Goal: Find specific page/section: Find specific page/section

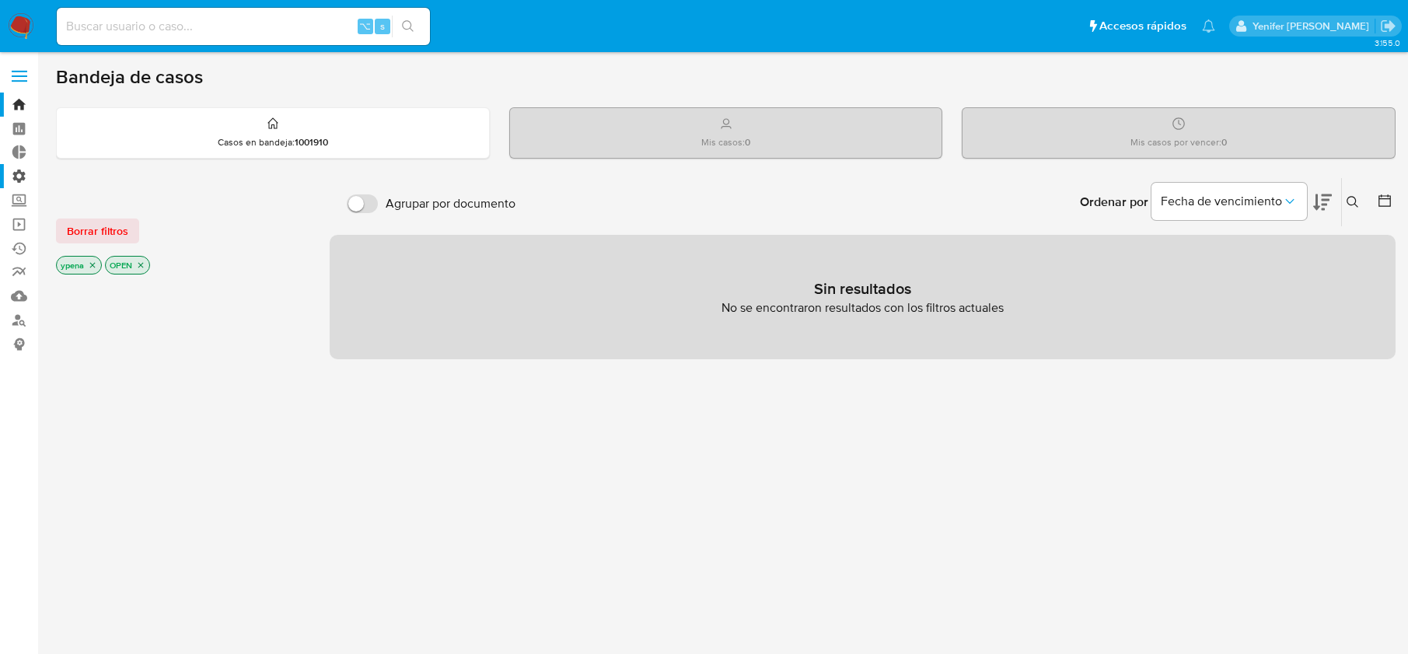
click at [19, 175] on label "Administración" at bounding box center [92, 176] width 185 height 24
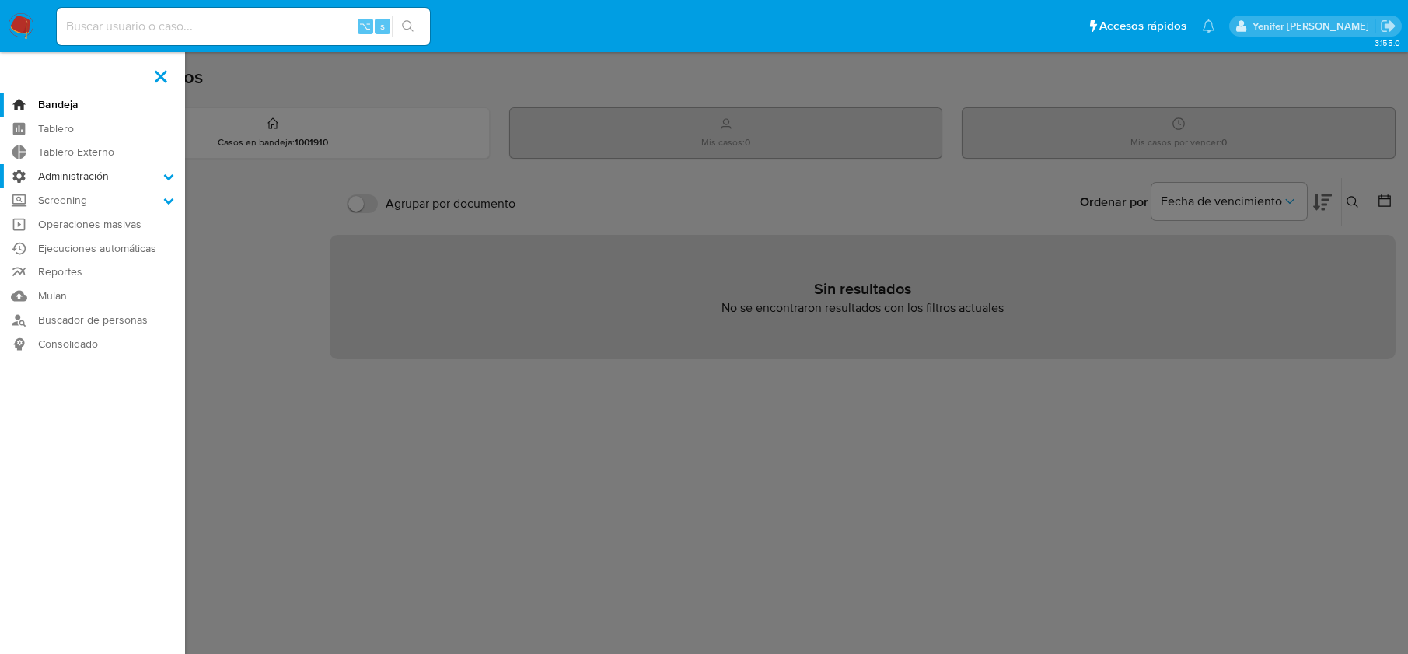
click at [0, 0] on input "Administración" at bounding box center [0, 0] width 0 height 0
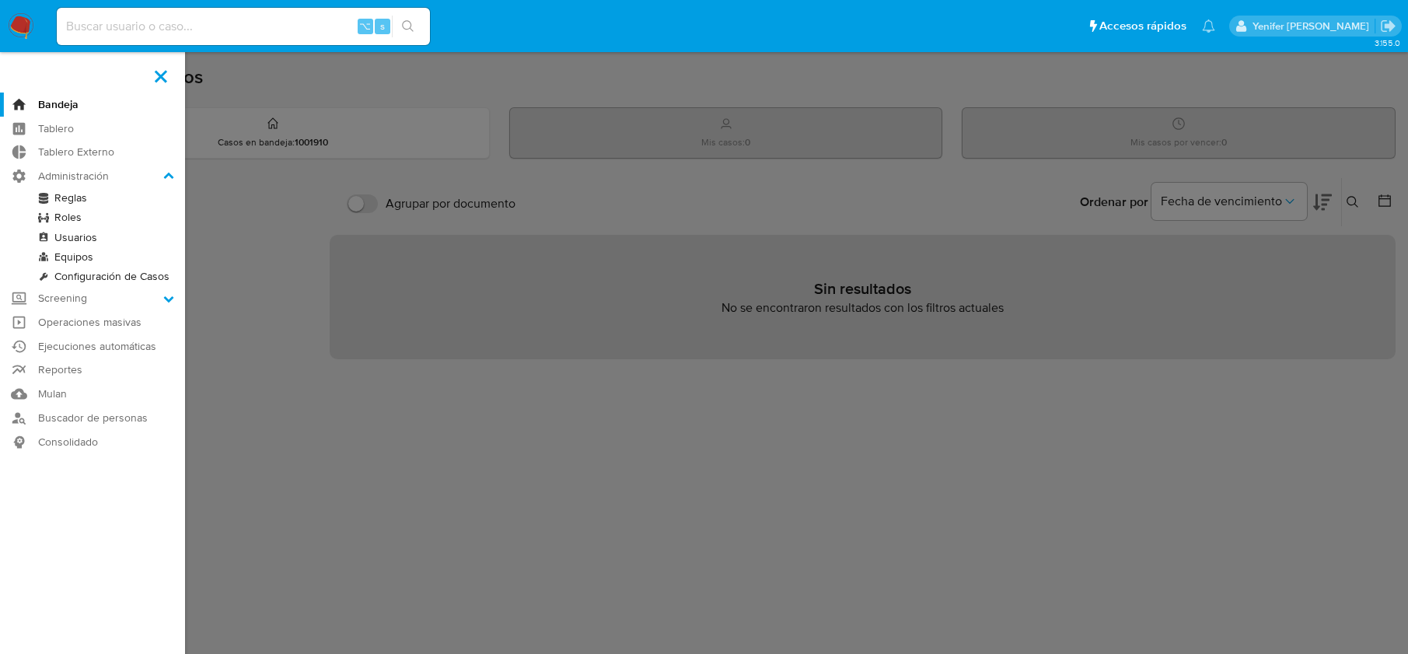
click at [66, 189] on link "Reglas" at bounding box center [92, 197] width 185 height 19
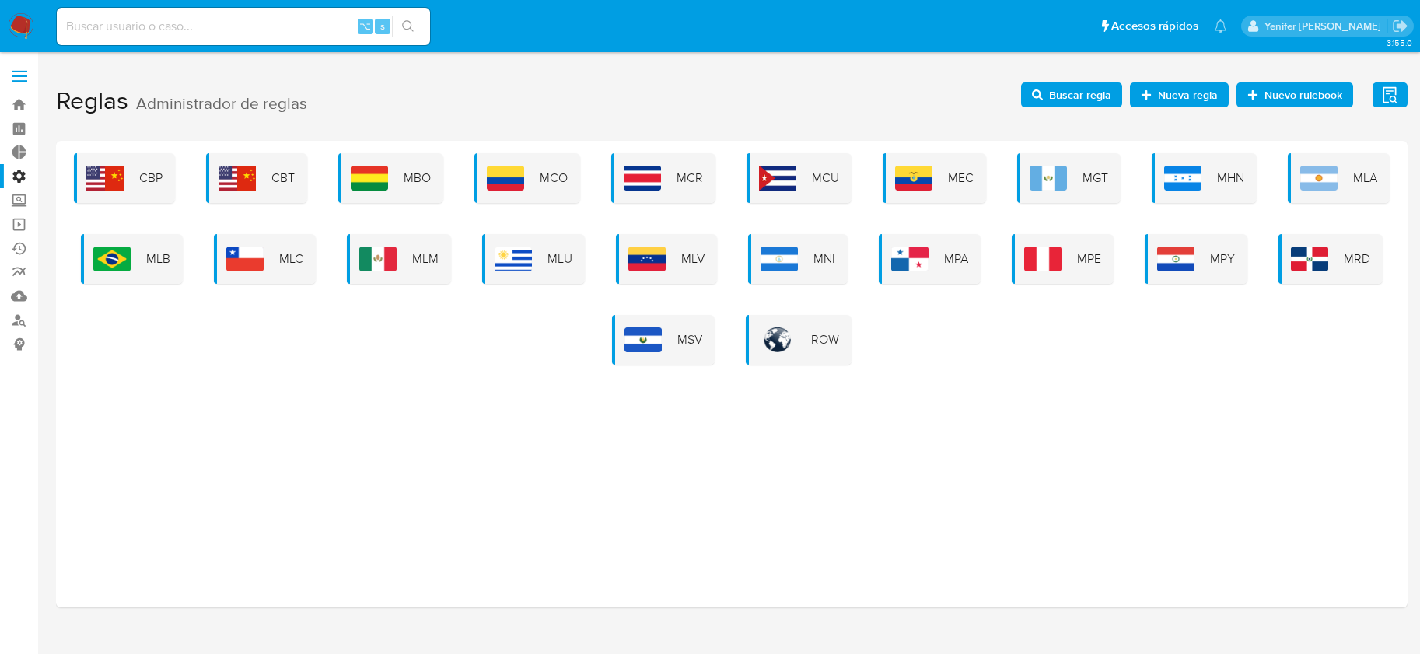
click at [154, 253] on span "MLB" at bounding box center [158, 258] width 24 height 17
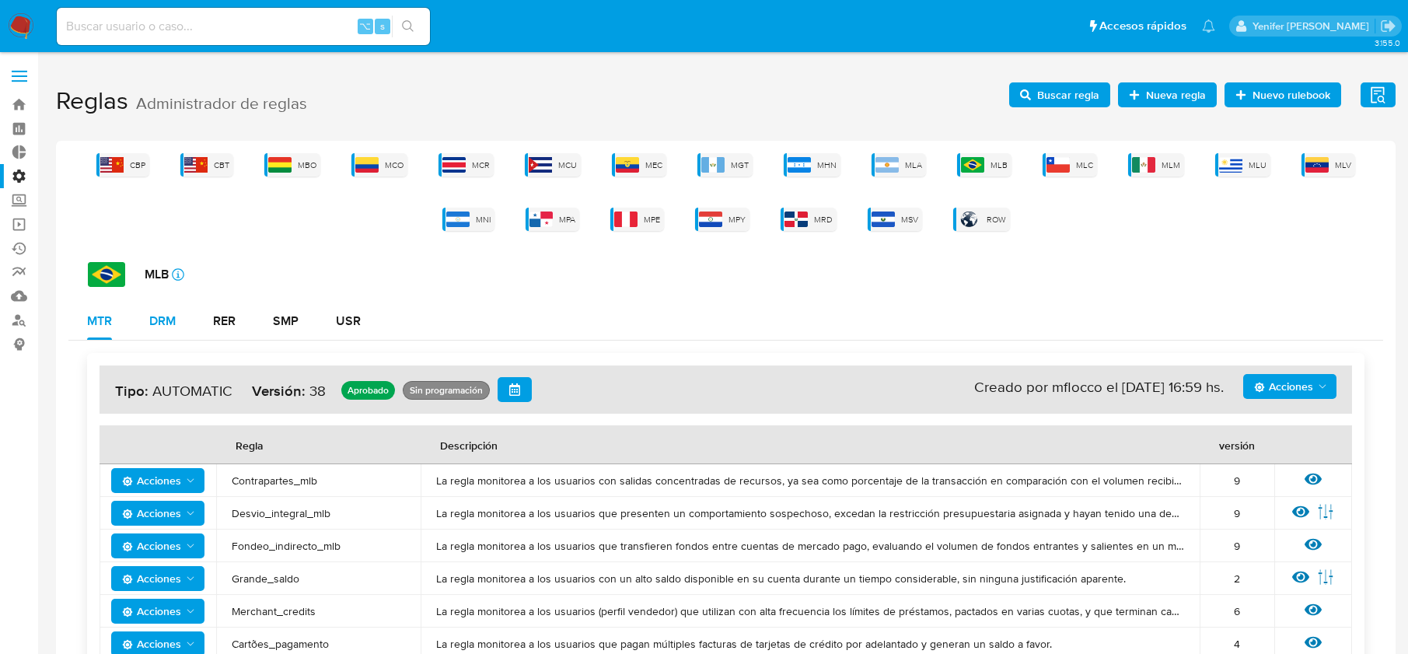
click at [162, 319] on div "DRM" at bounding box center [162, 321] width 26 height 12
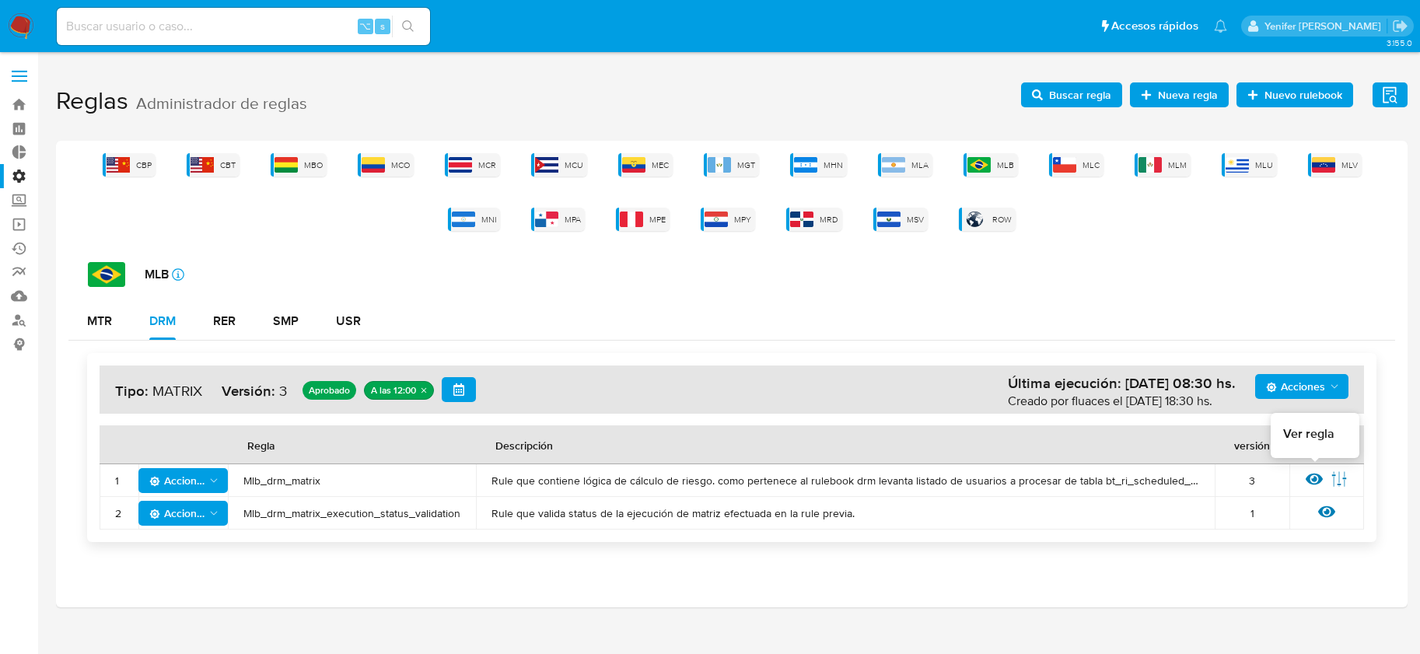
click at [1320, 478] on icon at bounding box center [1314, 480] width 17 height 12
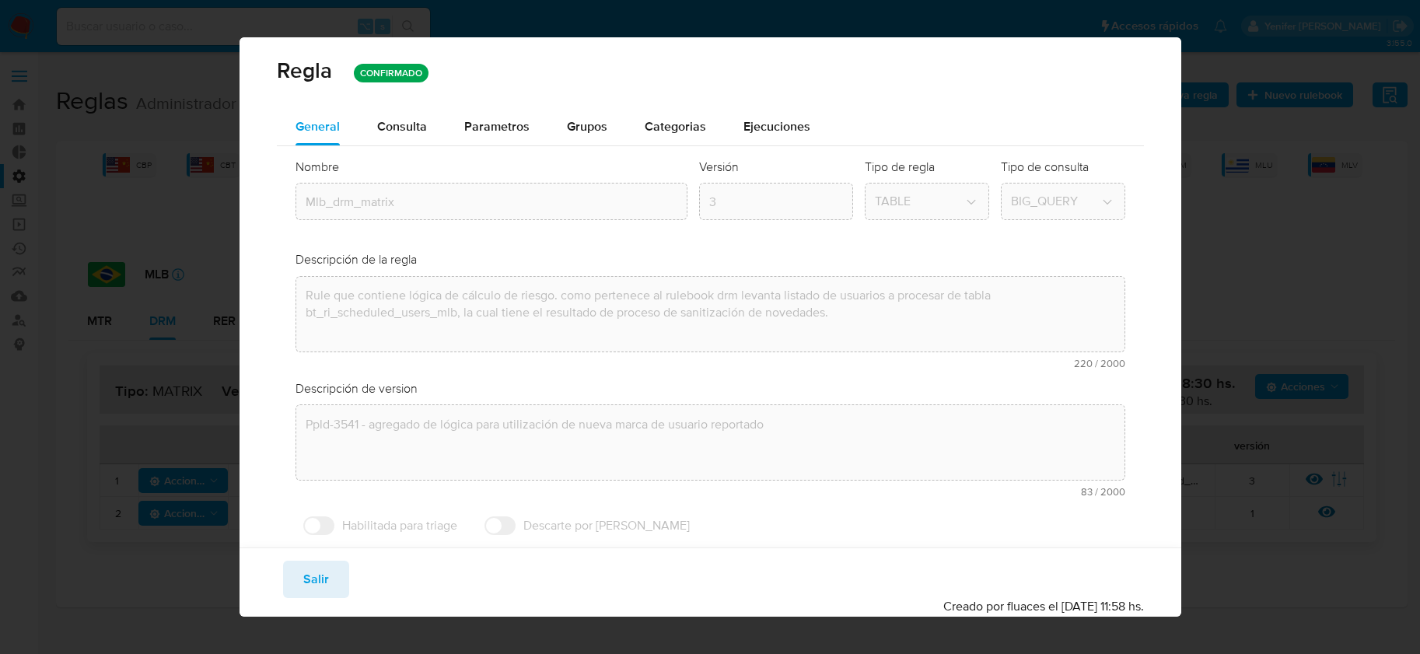
drag, startPoint x: 397, startPoint y: 133, endPoint x: 1152, endPoint y: 337, distance: 782.2
click at [397, 133] on span "Consulta" at bounding box center [402, 126] width 50 height 18
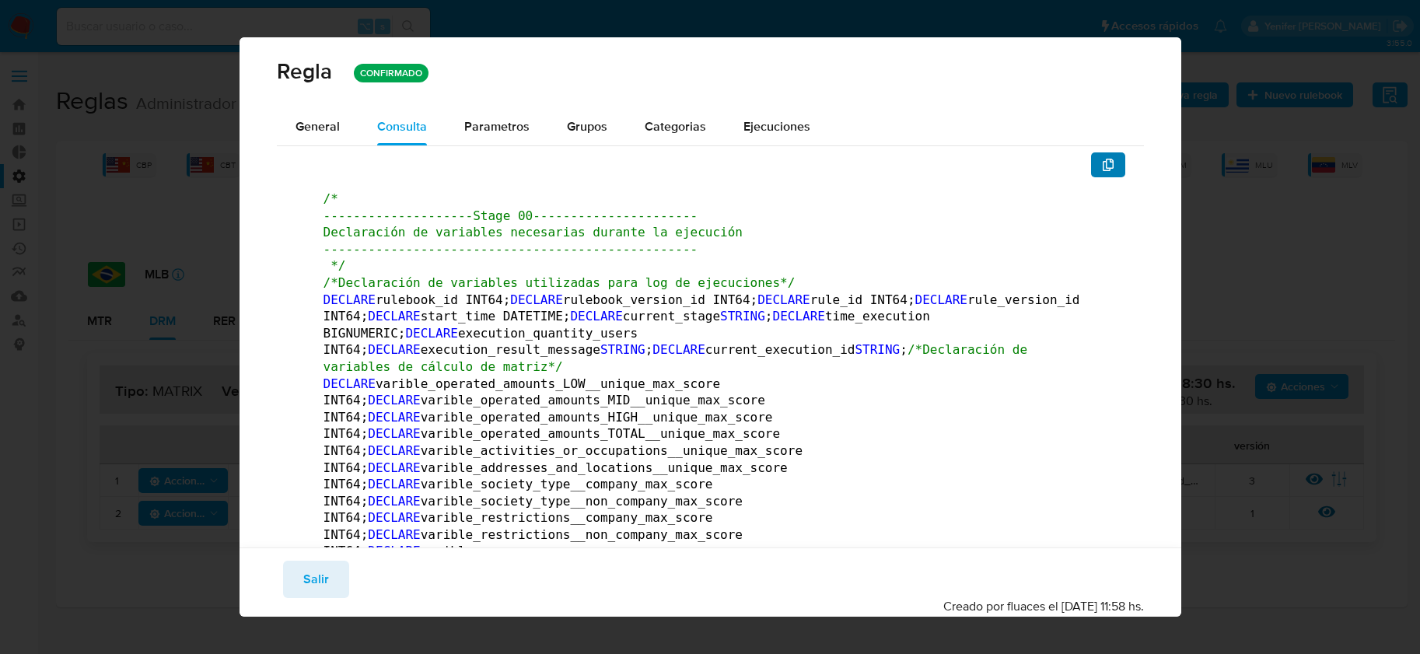
click at [1102, 160] on icon "button" at bounding box center [1108, 165] width 12 height 12
